Goal: Information Seeking & Learning: Learn about a topic

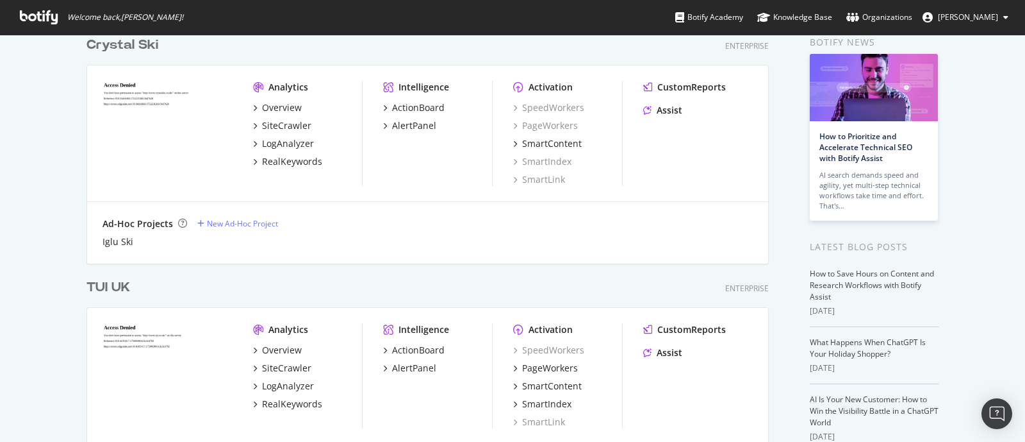
scroll to position [240, 0]
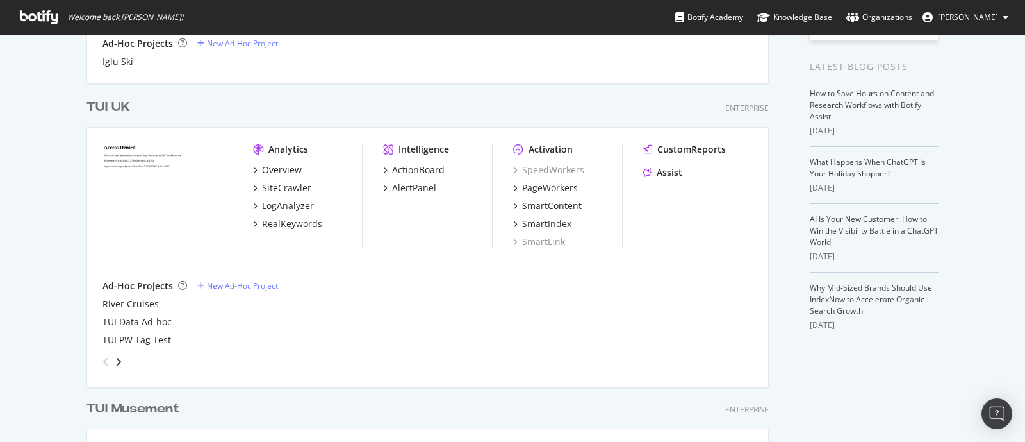
click at [117, 107] on div "TUI UK" at bounding box center [109, 107] width 44 height 19
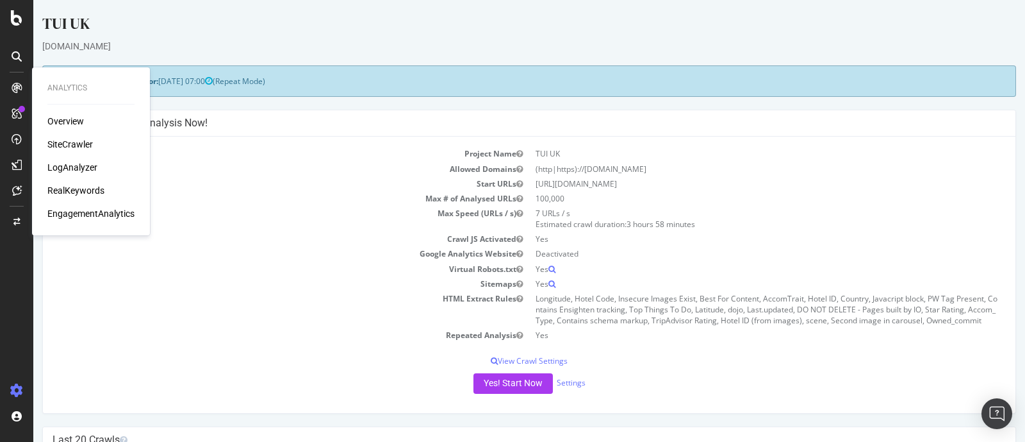
click at [71, 142] on div "SiteCrawler" at bounding box center [70, 144] width 46 height 13
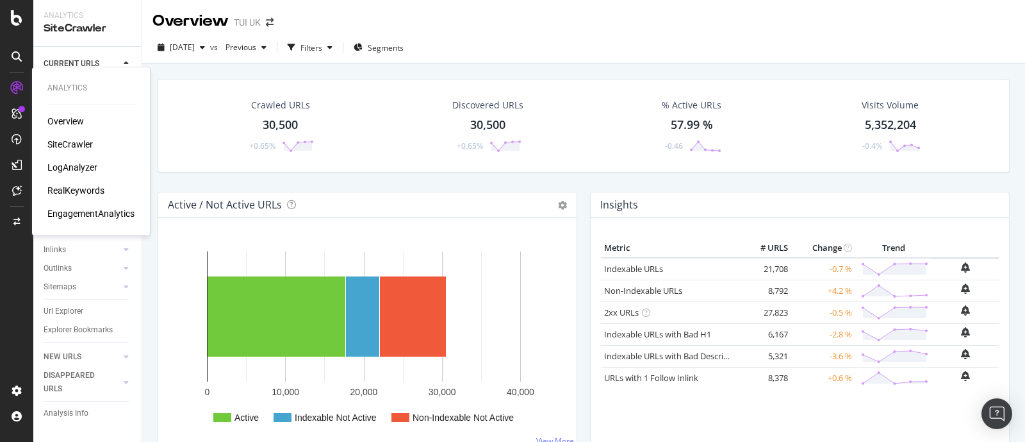
click at [59, 120] on div "Overview" at bounding box center [65, 121] width 37 height 13
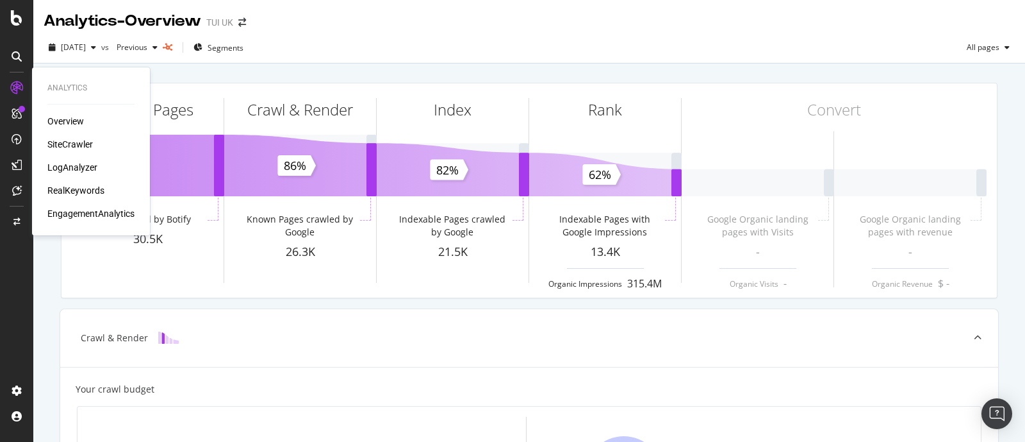
click at [68, 142] on div "SiteCrawler" at bounding box center [70, 144] width 46 height 13
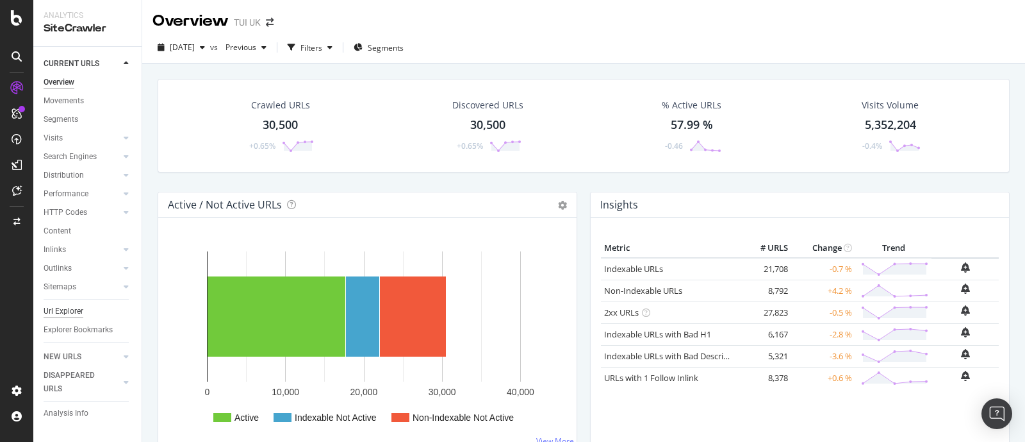
click at [72, 306] on div "Url Explorer" at bounding box center [64, 310] width 40 height 13
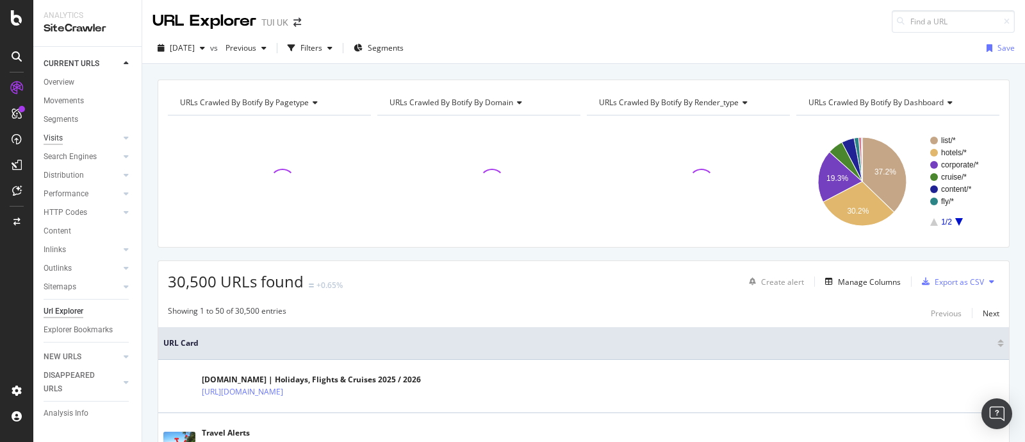
click at [53, 137] on div "Visits" at bounding box center [53, 137] width 19 height 13
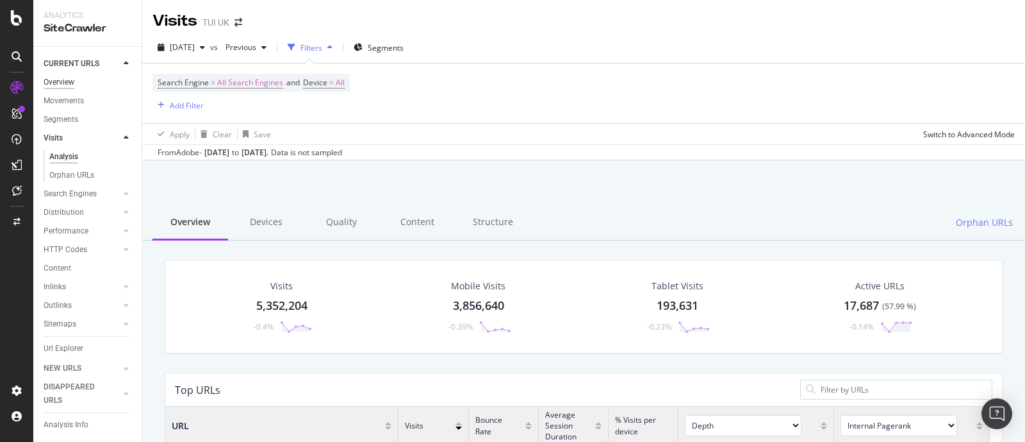
click at [64, 85] on div "Overview" at bounding box center [59, 82] width 31 height 13
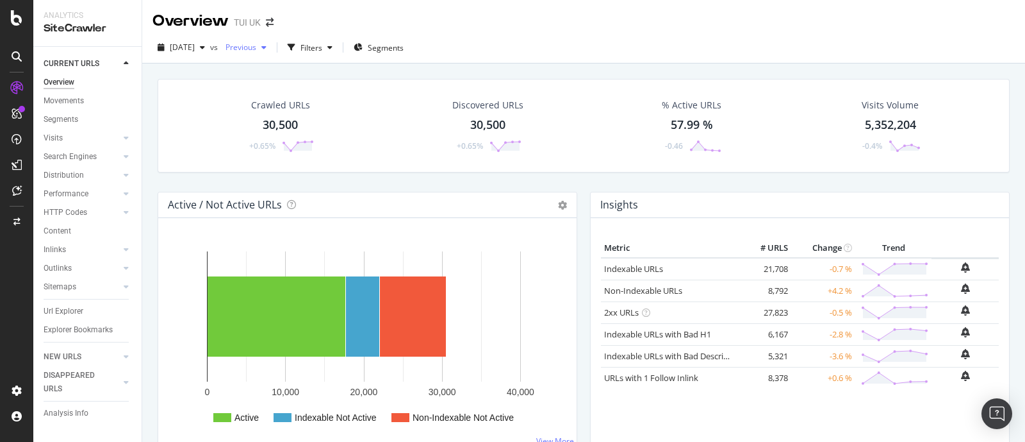
click at [256, 49] on span "Previous" at bounding box center [238, 47] width 36 height 11
click at [210, 53] on div "[DATE]" at bounding box center [182, 47] width 58 height 19
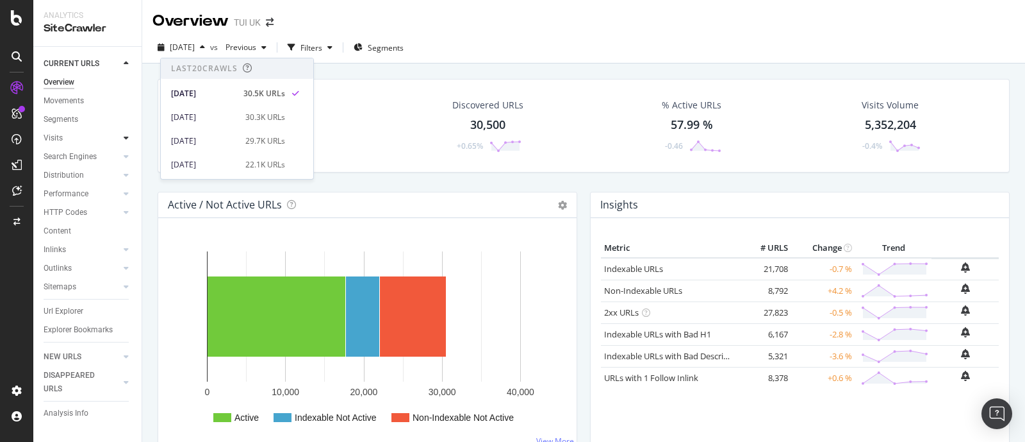
click at [125, 137] on icon at bounding box center [126, 138] width 5 height 8
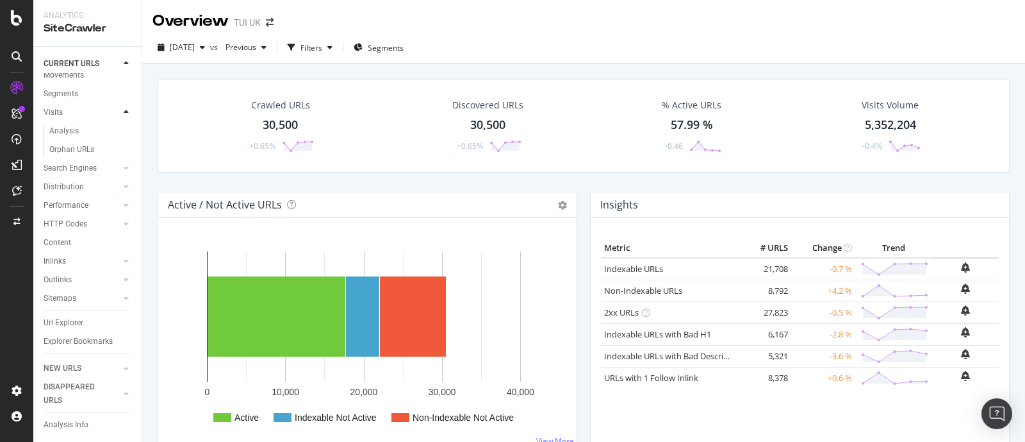
scroll to position [52, 0]
click at [63, 236] on div "Content" at bounding box center [58, 242] width 28 height 13
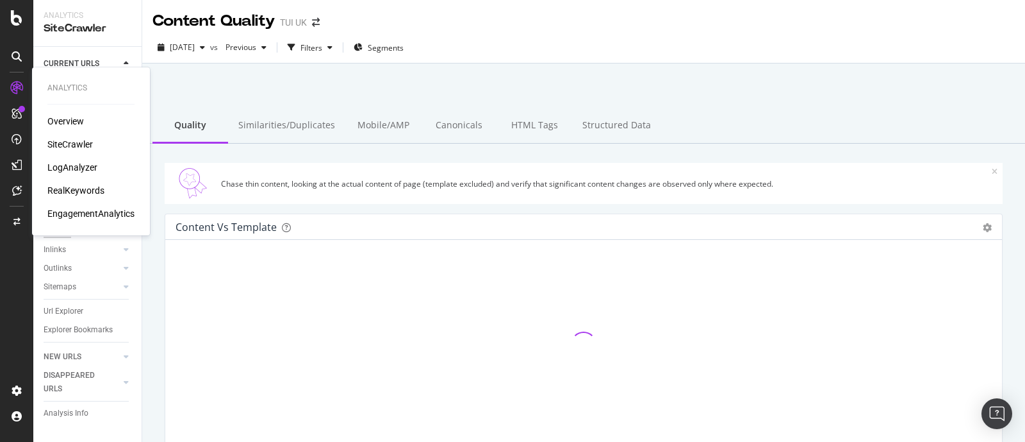
click at [82, 192] on div "RealKeywords" at bounding box center [75, 190] width 57 height 13
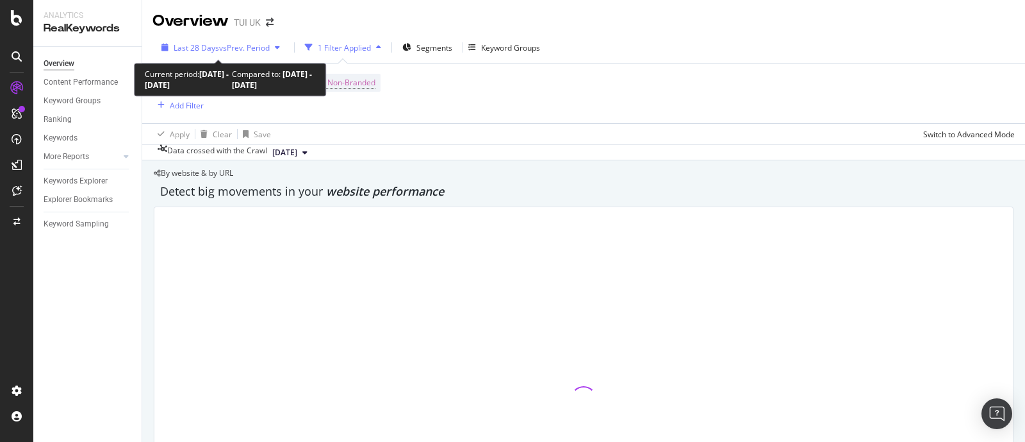
click at [199, 49] on span "Last 28 Days" at bounding box center [197, 47] width 46 height 11
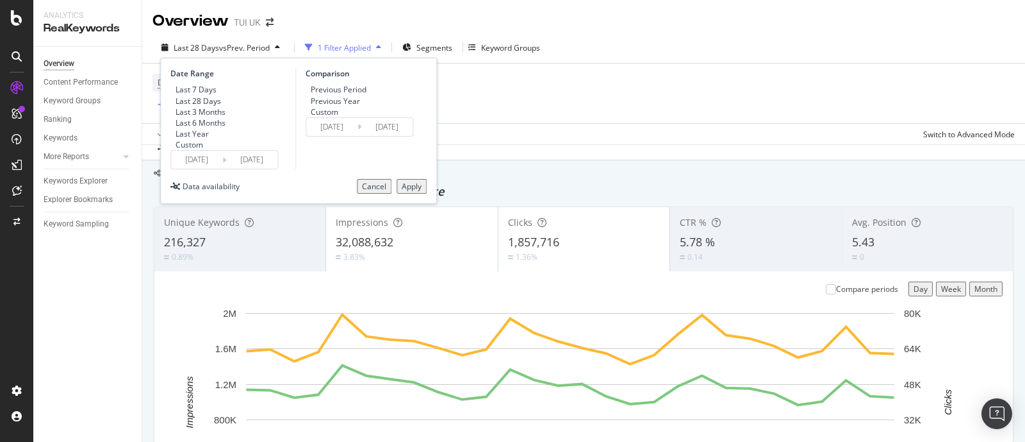
click at [183, 150] on div "Custom" at bounding box center [197, 144] width 55 height 11
click at [200, 169] on input "[DATE]" at bounding box center [196, 160] width 51 height 18
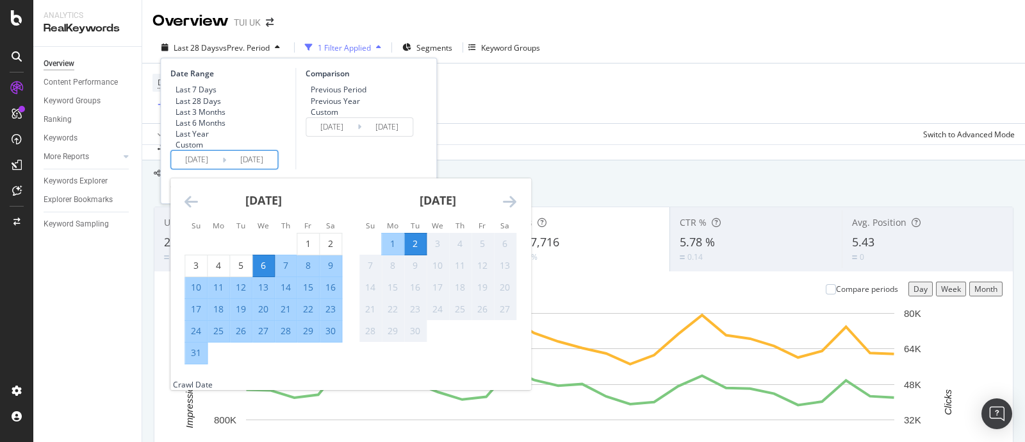
click at [188, 209] on icon "Move backward to switch to the previous month." at bounding box center [191, 201] width 13 height 15
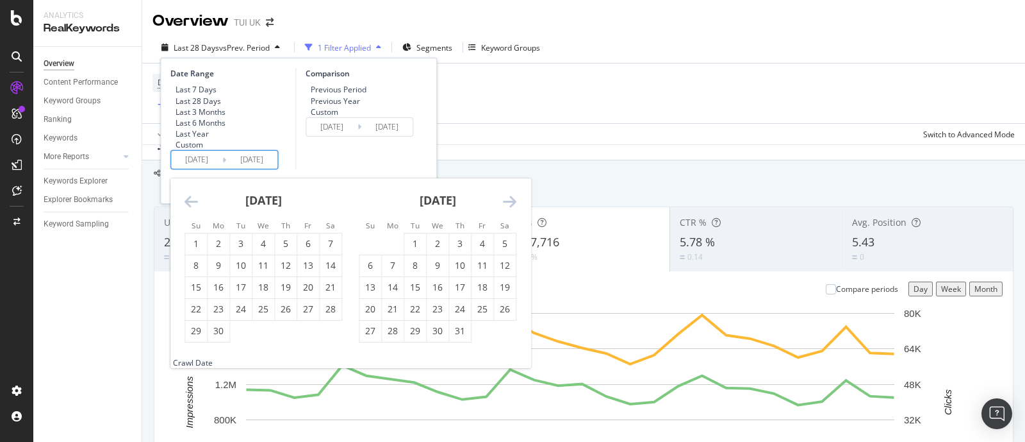
click at [188, 209] on icon "Move backward to switch to the previous month." at bounding box center [191, 201] width 13 height 15
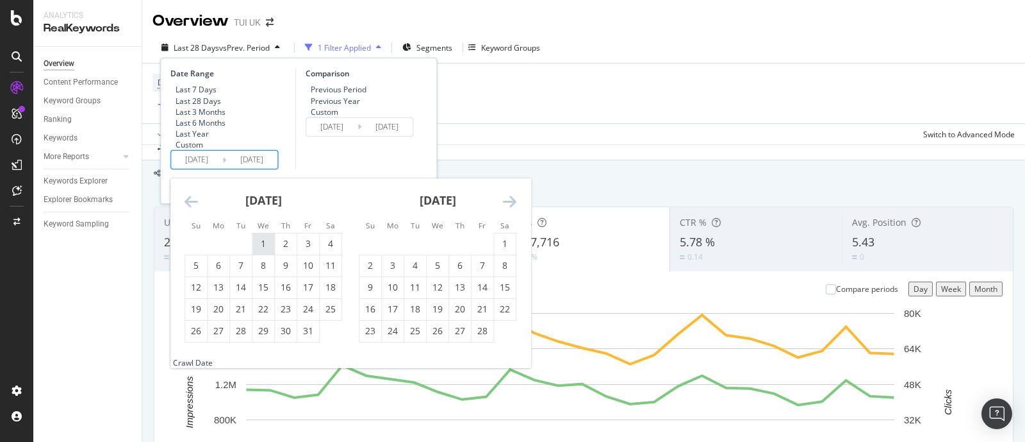
click at [267, 250] on div "1" at bounding box center [264, 243] width 22 height 13
type input "[DATE]"
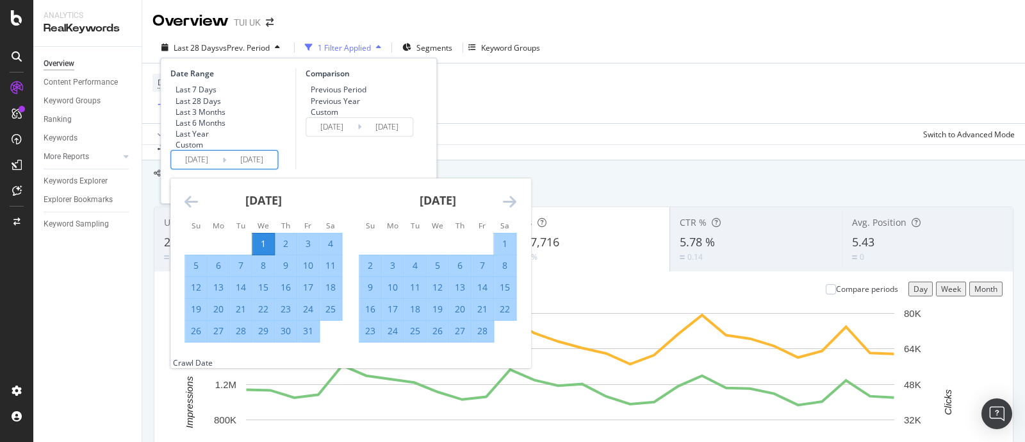
click at [506, 209] on icon "Move forward to switch to the next month." at bounding box center [509, 201] width 13 height 15
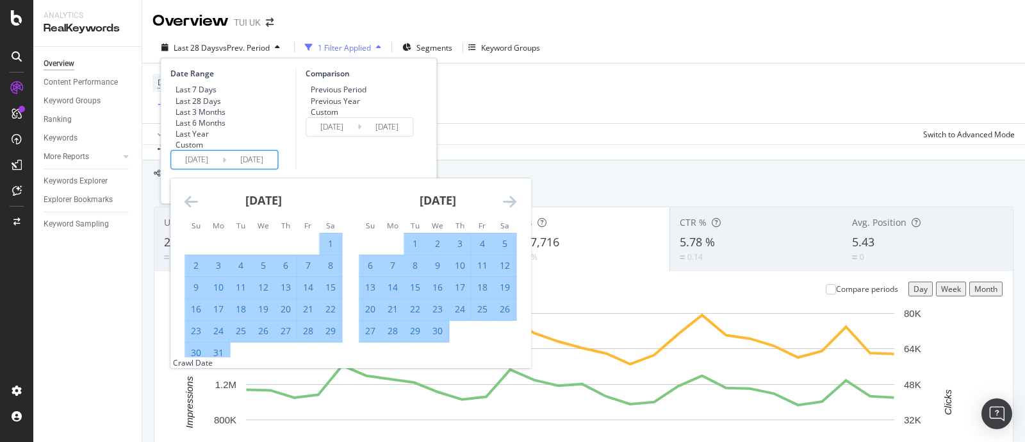
click at [506, 209] on icon "Move forward to switch to the next month." at bounding box center [509, 201] width 13 height 15
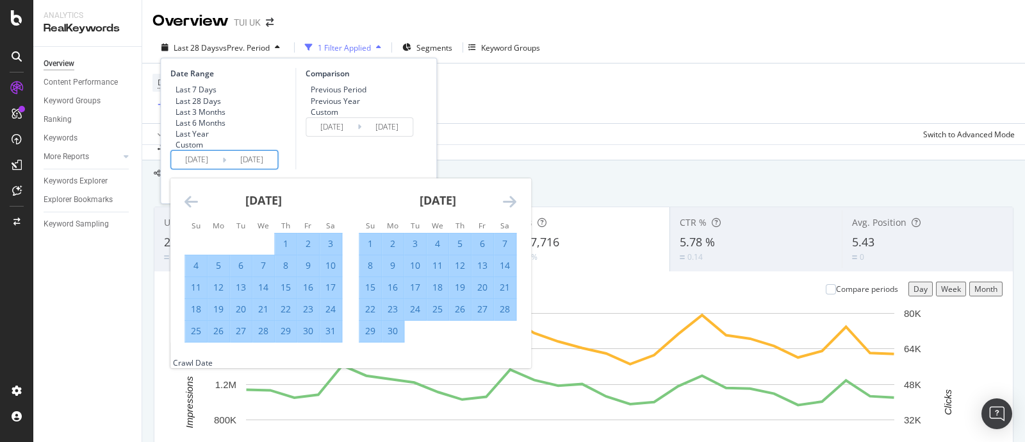
click at [506, 209] on icon "Move forward to switch to the next month." at bounding box center [509, 201] width 13 height 15
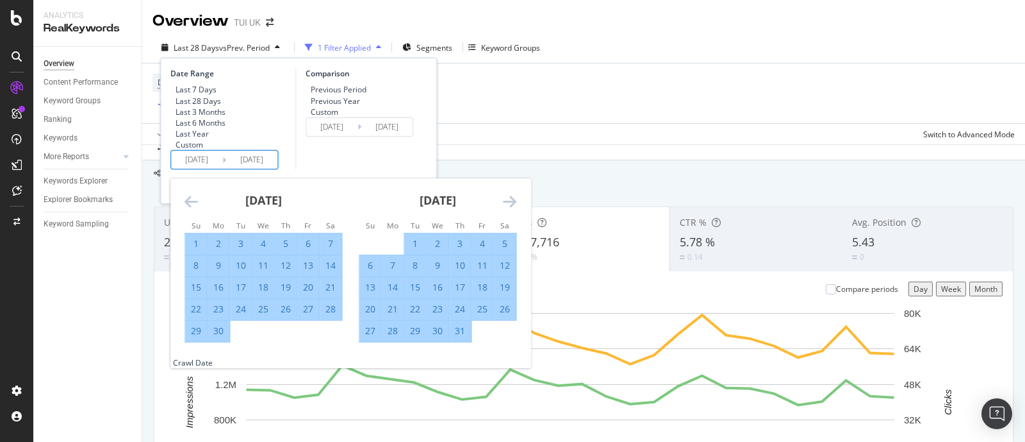
click at [506, 209] on icon "Move forward to switch to the next month." at bounding box center [509, 201] width 13 height 15
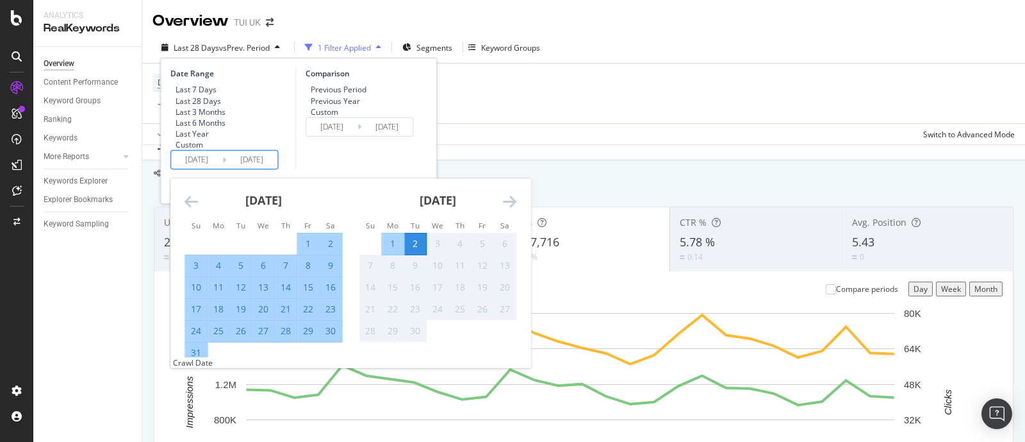
click at [411, 250] on div "2" at bounding box center [415, 243] width 22 height 13
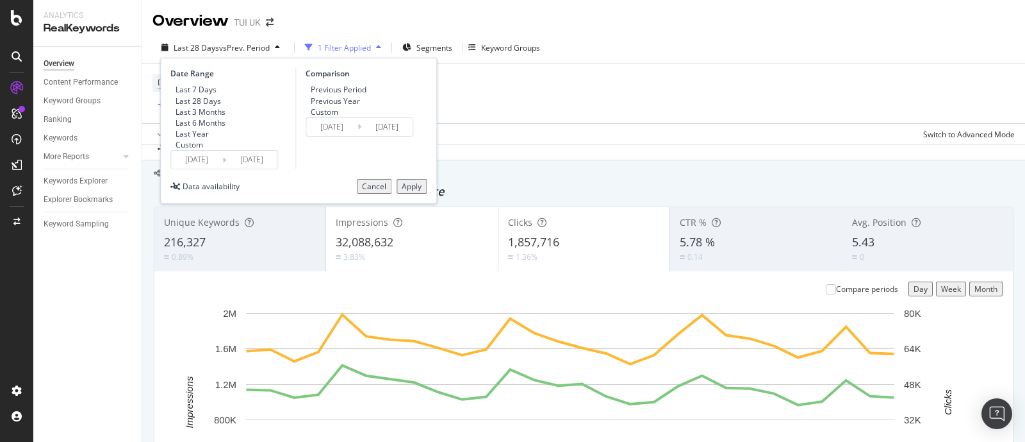
click at [306, 106] on div "Previous Year" at bounding box center [306, 100] width 0 height 11
type input "[DATE]"
click at [403, 192] on div "Apply" at bounding box center [412, 186] width 20 height 11
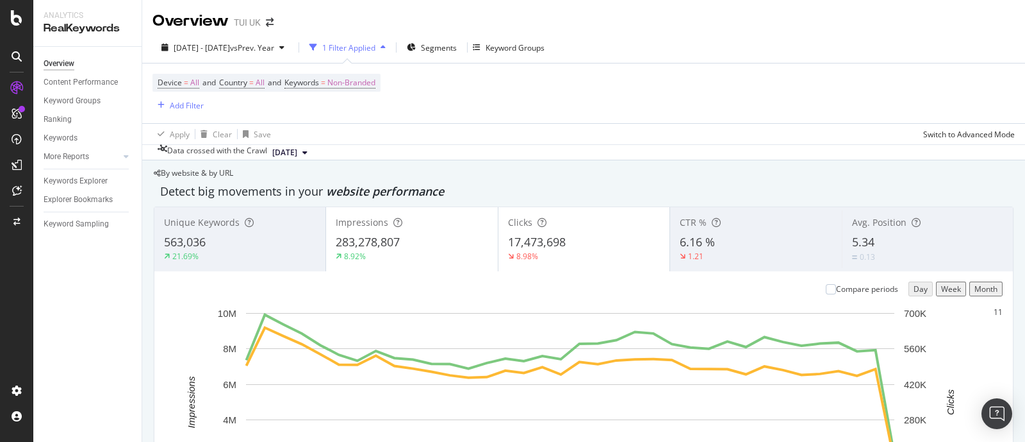
click at [460, 235] on div "Impressions 283,278,807 8.92%" at bounding box center [411, 239] width 171 height 58
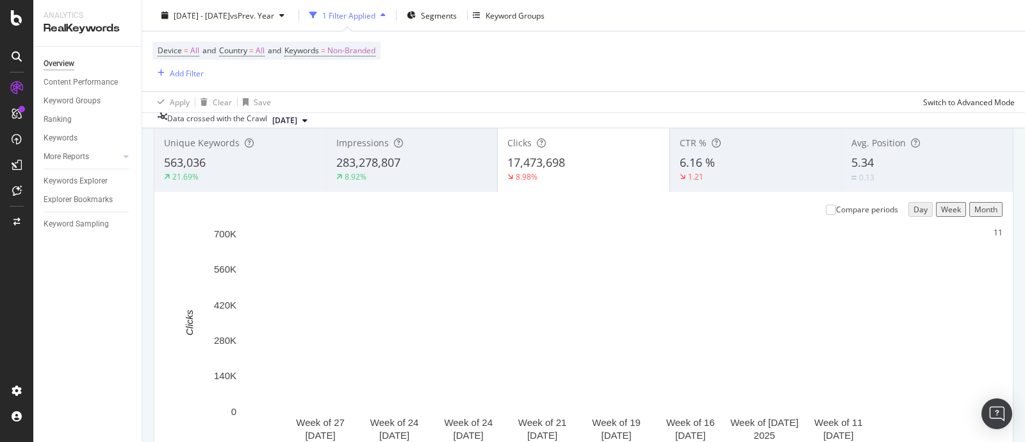
scroll to position [160, 0]
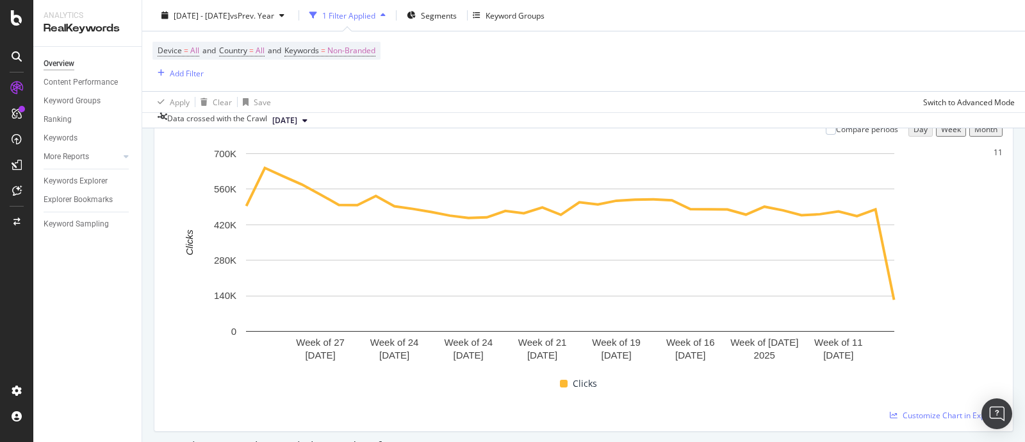
click at [942, 135] on div "Week" at bounding box center [952, 129] width 20 height 11
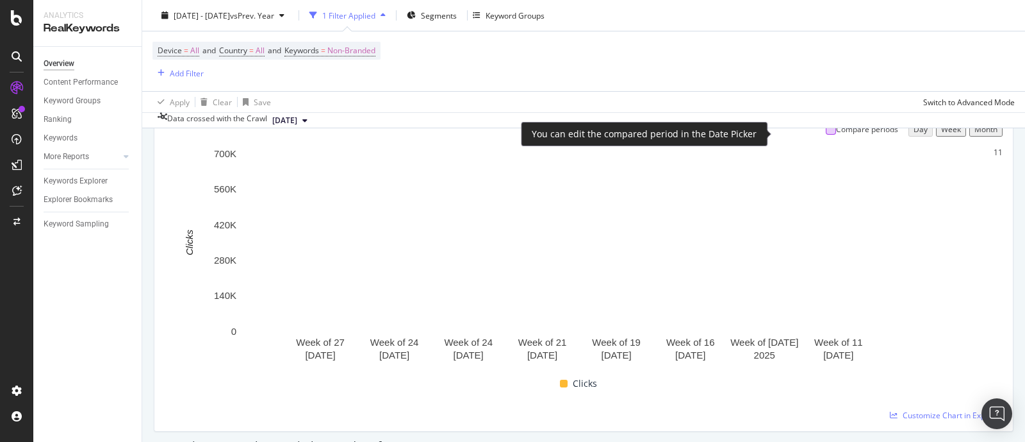
click at [826, 135] on div at bounding box center [831, 129] width 10 height 10
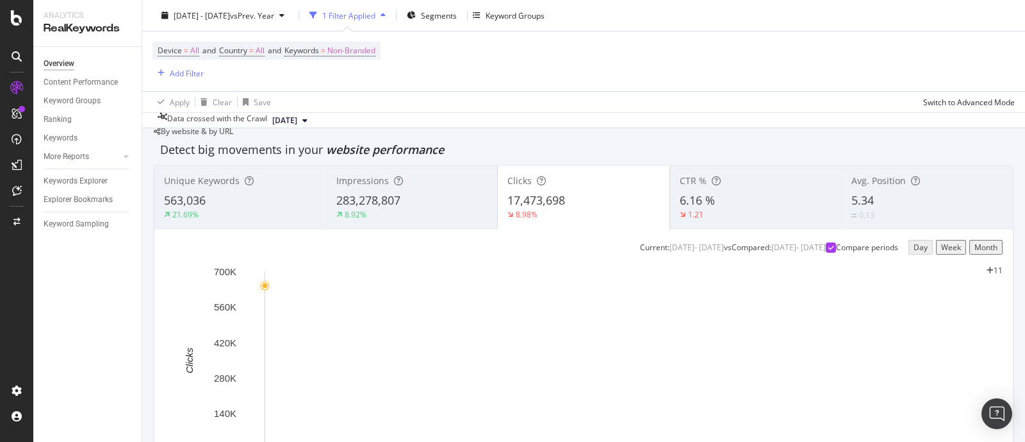
scroll to position [0, 0]
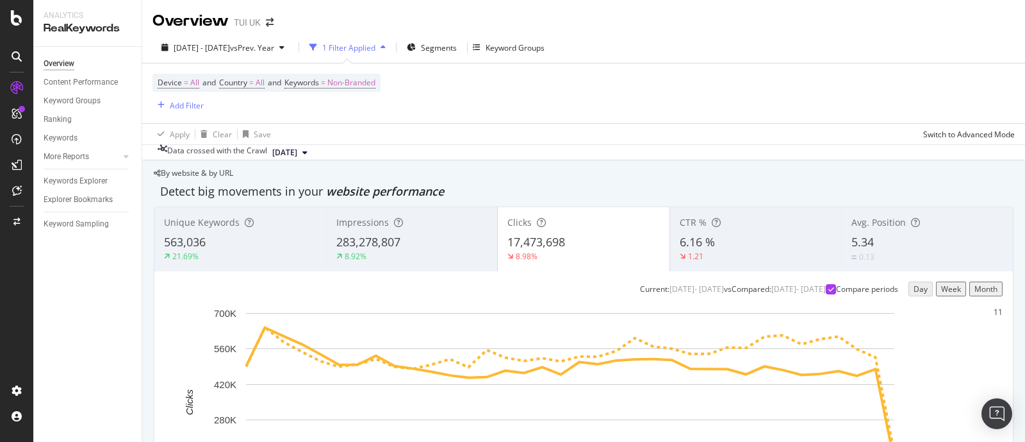
click at [385, 249] on span "283,278,807" at bounding box center [368, 241] width 64 height 15
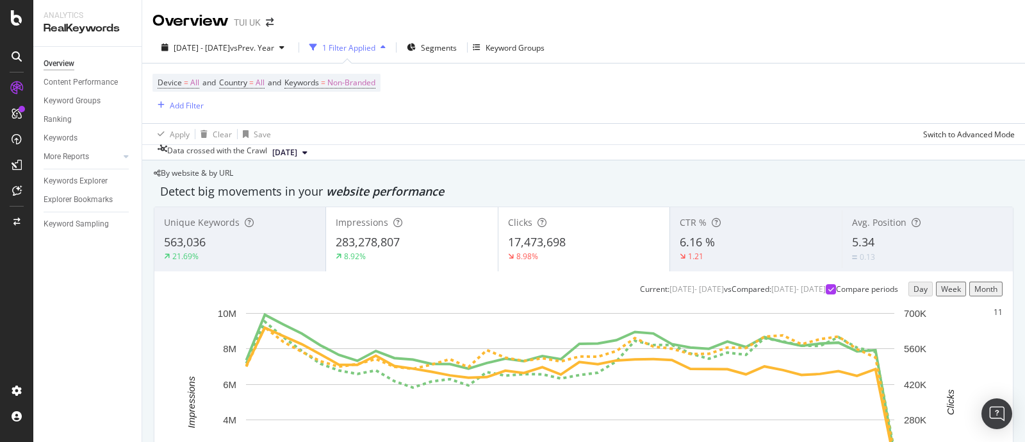
click at [561, 249] on span "17,473,698" at bounding box center [537, 241] width 58 height 15
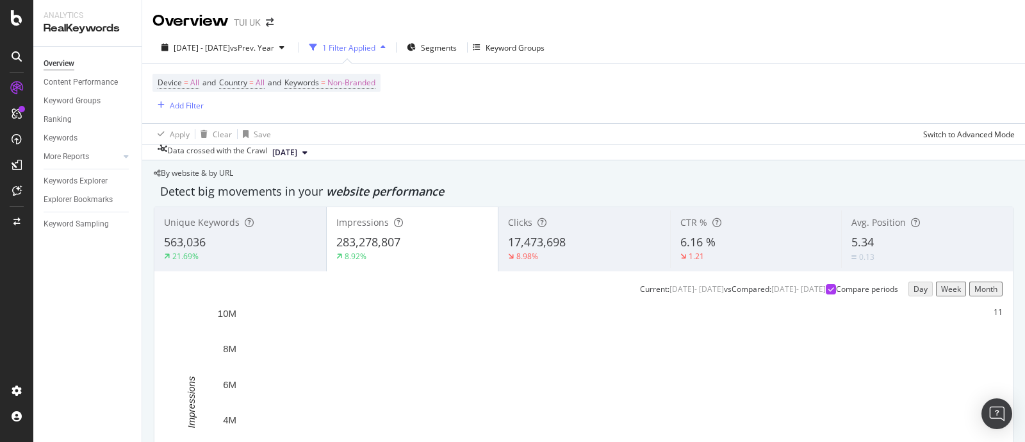
scroll to position [79, 0]
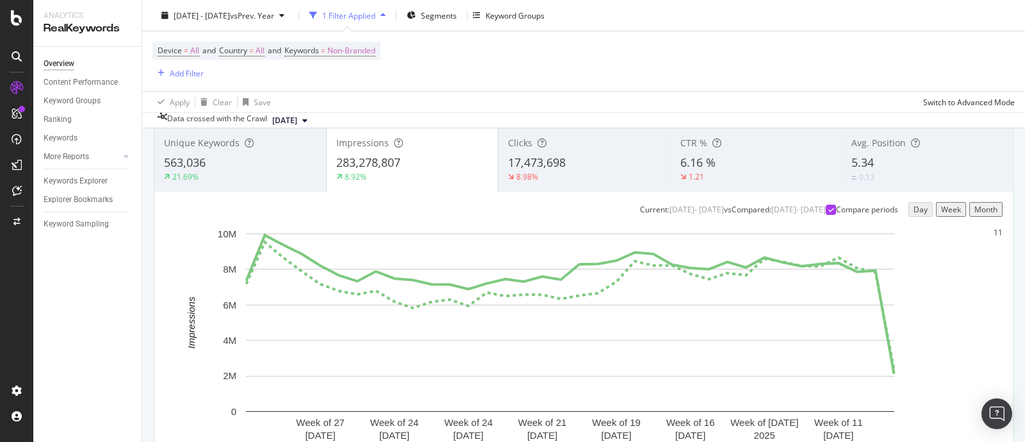
click at [540, 170] on span "17,473,698" at bounding box center [537, 161] width 58 height 15
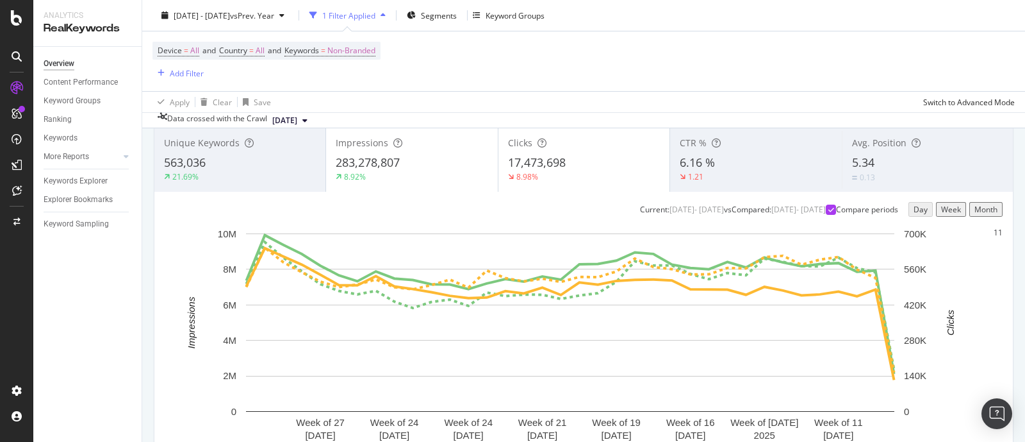
click at [388, 148] on span "Impressions" at bounding box center [362, 143] width 53 height 12
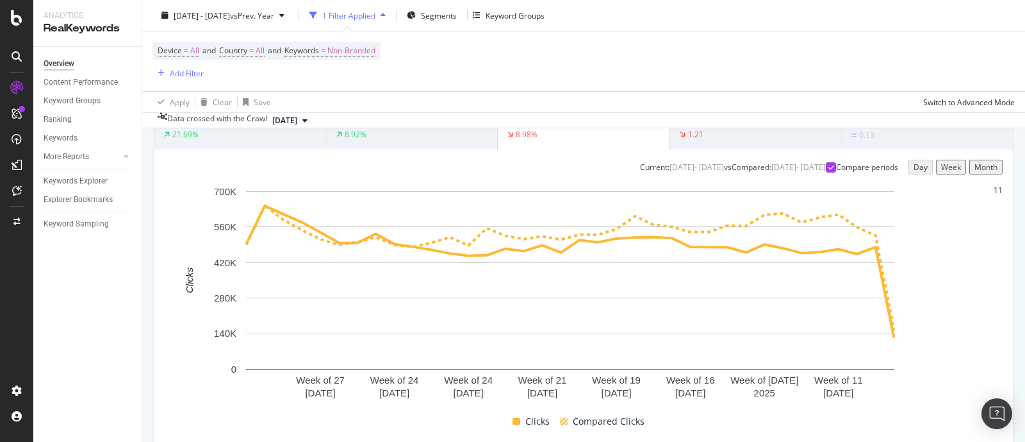
scroll to position [128, 0]
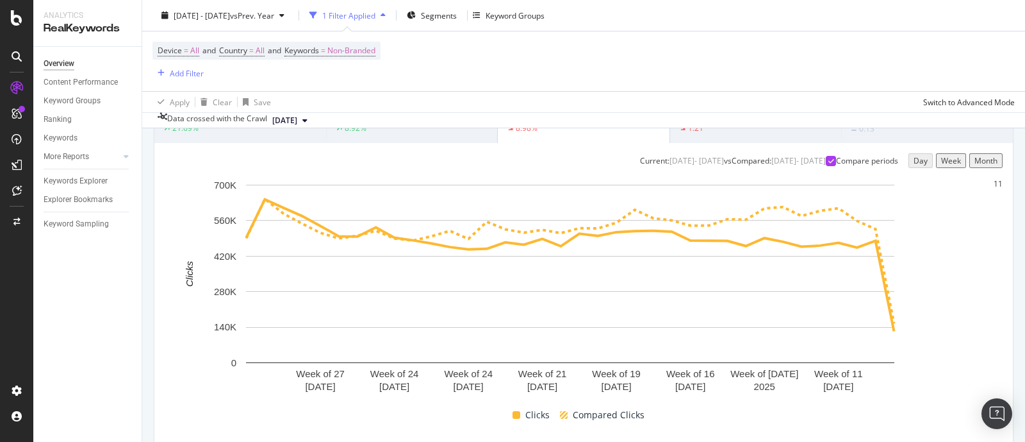
click at [415, 139] on div "Impressions 283,278,807 8.92%" at bounding box center [412, 111] width 172 height 58
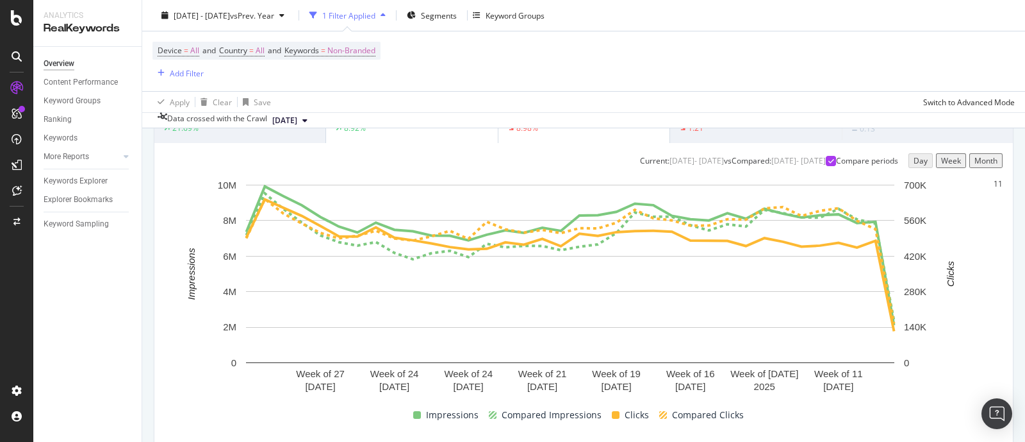
click at [552, 134] on div "8.98%" at bounding box center [584, 128] width 152 height 12
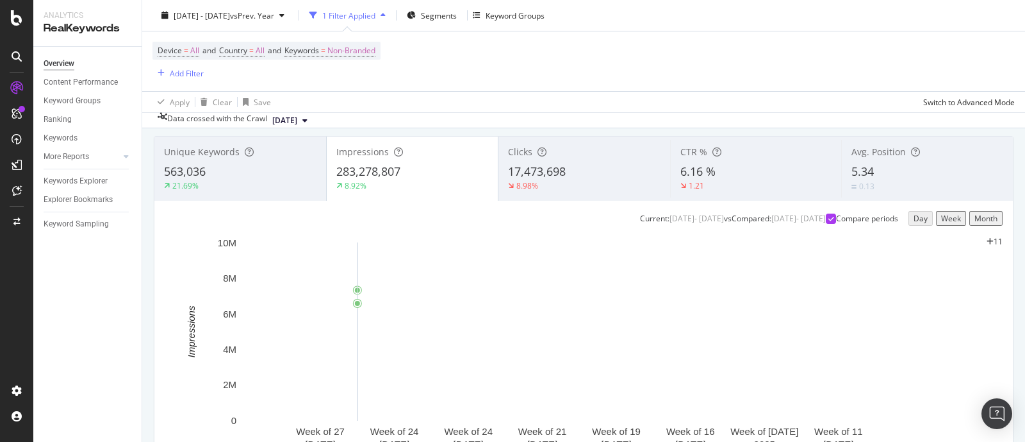
scroll to position [0, 0]
